Goal: Task Accomplishment & Management: Manage account settings

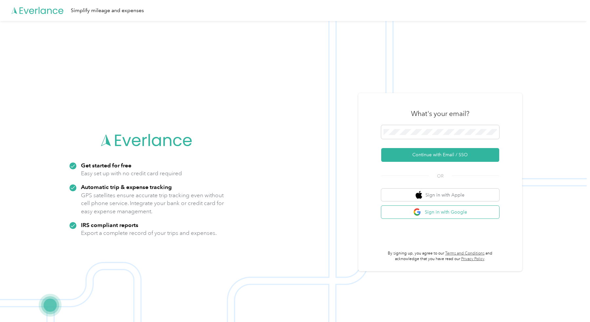
click at [464, 212] on button "Sign in with Google" at bounding box center [440, 212] width 118 height 13
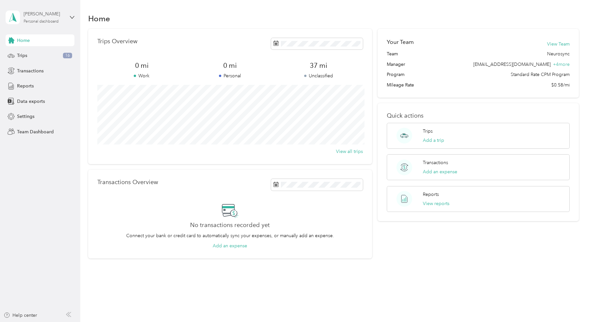
click at [43, 21] on div "Personal dashboard" at bounding box center [41, 22] width 35 height 4
click at [41, 52] on div "Team dashboard" at bounding box center [28, 50] width 35 height 7
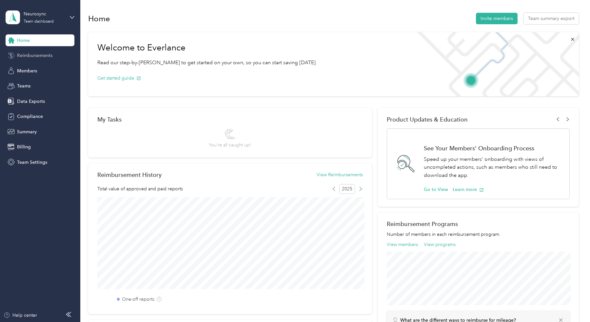
click at [41, 57] on span "Reimbursements" at bounding box center [34, 55] width 35 height 7
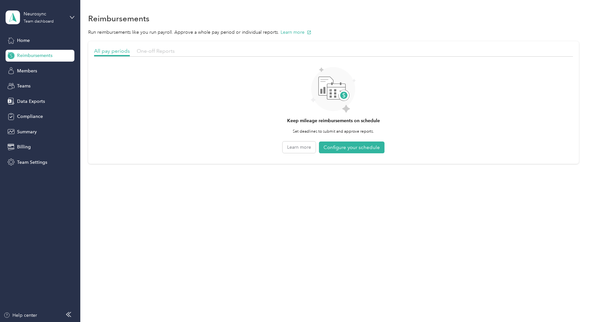
click at [156, 52] on span "One-off Reports" at bounding box center [156, 51] width 38 height 6
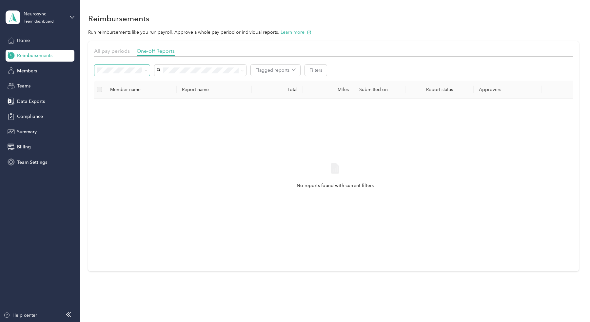
click at [146, 71] on icon at bounding box center [146, 70] width 3 height 3
click at [134, 117] on li "Approved" at bounding box center [122, 116] width 56 height 11
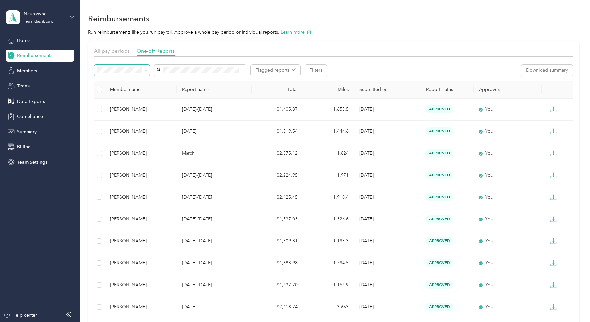
click at [375, 89] on th "Submitted on" at bounding box center [379, 90] width 51 height 18
click at [373, 92] on th "Submitted on" at bounding box center [379, 90] width 51 height 18
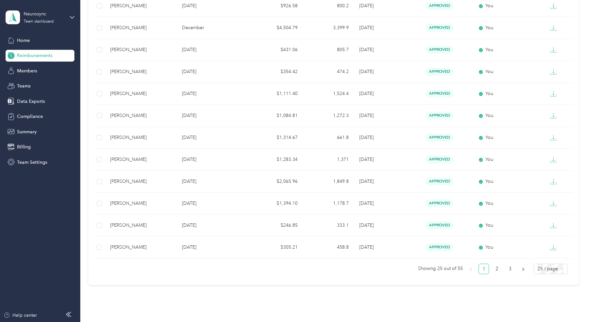
scroll to position [420, 0]
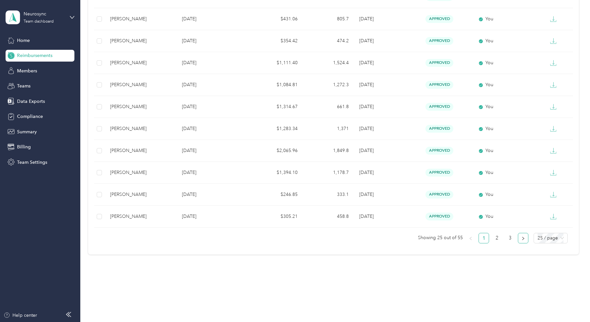
click at [525, 239] on icon "right" at bounding box center [524, 239] width 4 height 4
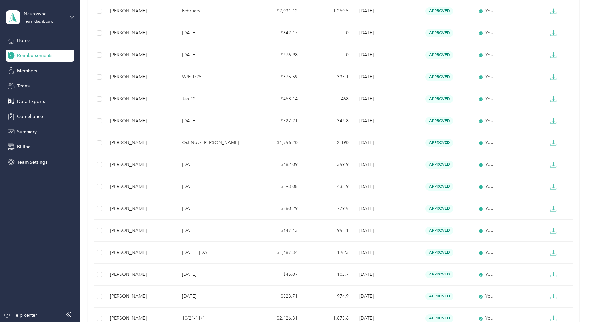
scroll to position [420, 0]
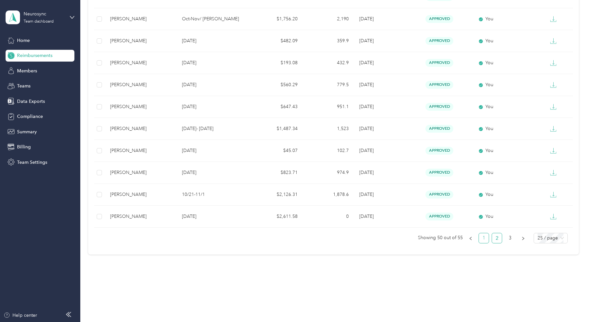
click at [483, 237] on link "1" at bounding box center [484, 239] width 10 height 10
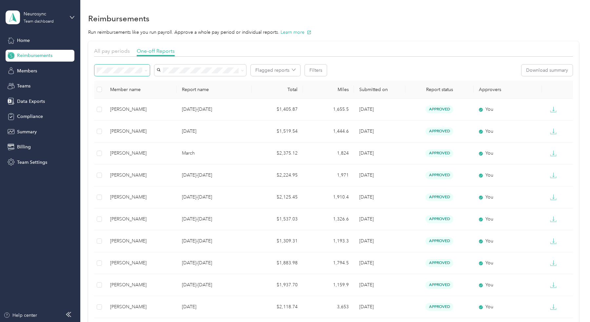
click at [145, 72] on icon at bounding box center [146, 70] width 3 height 3
click at [140, 79] on div "All" at bounding box center [122, 81] width 47 height 7
click at [187, 115] on span "[PERSON_NAME]" at bounding box center [177, 116] width 36 height 6
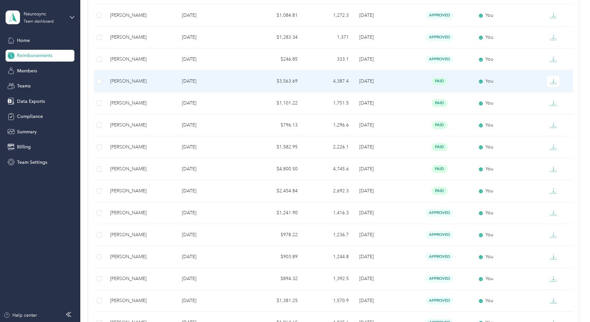
scroll to position [275, 0]
